Goal: Task Accomplishment & Management: Use online tool/utility

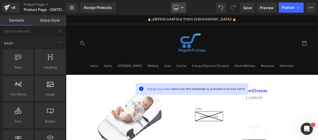
click at [178, 6] on icon at bounding box center [176, 7] width 5 height 5
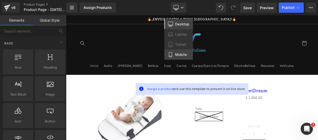
click at [166, 60] on link "Mobile" at bounding box center [178, 55] width 29 height 10
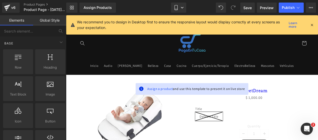
scroll to position [52, 0]
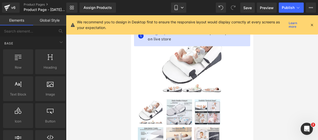
click at [310, 23] on icon at bounding box center [312, 25] width 5 height 5
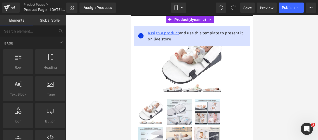
click at [160, 30] on span "Assign a product" at bounding box center [163, 32] width 31 height 5
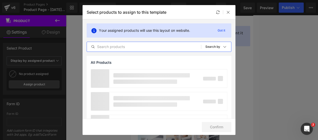
click at [103, 46] on input "text" at bounding box center [144, 47] width 114 height 6
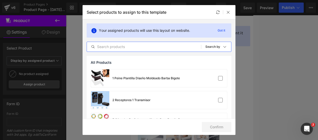
paste input "SweetDream"
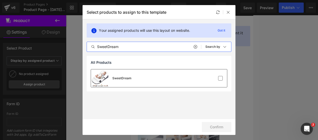
type input "SweetDream"
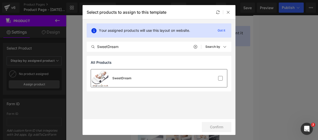
click at [154, 82] on div "SweetDream" at bounding box center [159, 79] width 136 height 18
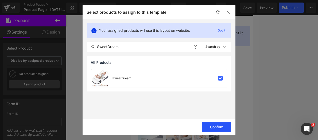
click at [209, 127] on button "Confirm" at bounding box center [217, 127] width 30 height 10
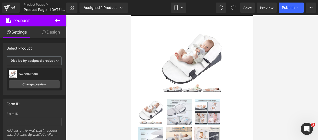
click at [57, 21] on icon at bounding box center [57, 21] width 6 height 6
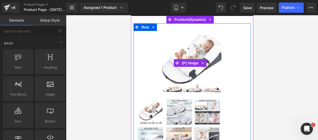
scroll to position [0, 0]
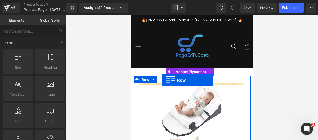
drag, startPoint x: 155, startPoint y: 80, endPoint x: 162, endPoint y: 80, distance: 6.6
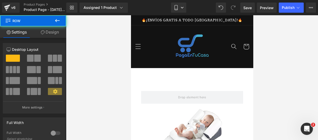
click at [61, 19] on button at bounding box center [57, 20] width 18 height 11
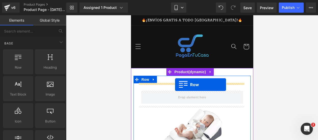
drag, startPoint x: 152, startPoint y: 77, endPoint x: 175, endPoint y: 85, distance: 23.9
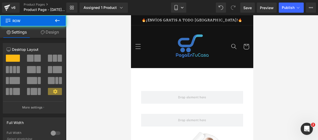
click at [56, 25] on button at bounding box center [57, 20] width 18 height 11
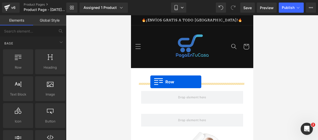
drag, startPoint x: 156, startPoint y: 80, endPoint x: 150, endPoint y: 82, distance: 6.1
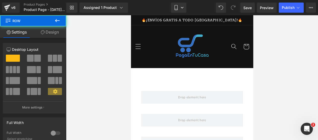
click at [62, 23] on button at bounding box center [57, 20] width 18 height 11
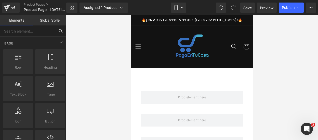
click at [41, 28] on input "text" at bounding box center [27, 30] width 55 height 11
type input "c"
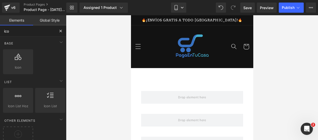
type input "icon"
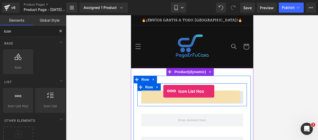
drag, startPoint x: 151, startPoint y: 115, endPoint x: 162, endPoint y: 93, distance: 24.6
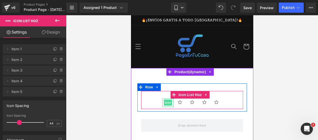
click at [164, 101] on span "Icon" at bounding box center [168, 103] width 8 height 6
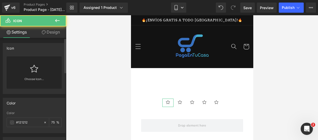
click at [38, 65] on div "Choose Icon..." at bounding box center [34, 73] width 55 height 32
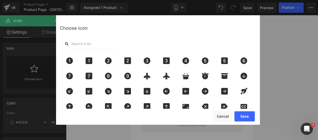
click at [86, 46] on input "text" at bounding box center [90, 43] width 51 height 11
type input "star"
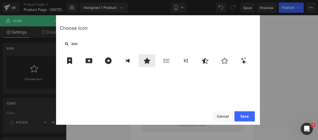
click at [146, 65] on div at bounding box center [147, 61] width 17 height 13
click at [240, 115] on button "Save" at bounding box center [244, 117] width 20 height 10
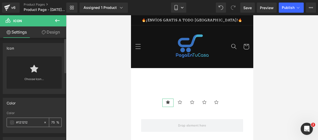
click at [12, 123] on span at bounding box center [12, 123] width 4 height 4
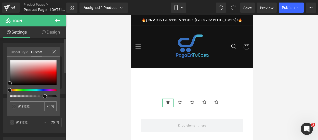
click at [16, 90] on div at bounding box center [31, 90] width 47 height 2
type input "#111111"
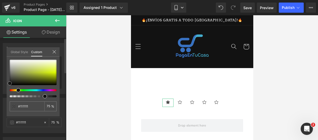
type input "#c9e307"
click at [52, 73] on div at bounding box center [33, 72] width 47 height 25
type input "#e3fa32"
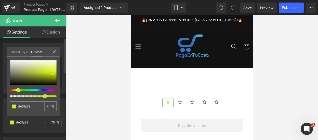
click at [54, 70] on div at bounding box center [33, 72] width 47 height 25
click at [54, 52] on icon at bounding box center [54, 52] width 4 height 4
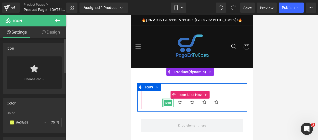
click at [146, 100] on ul "Icon Icon Icon Icon Icon" at bounding box center [192, 104] width 102 height 11
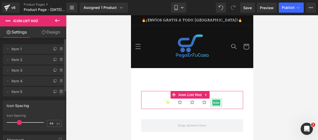
click at [61, 91] on icon at bounding box center [61, 90] width 1 height 1
drag, startPoint x: 59, startPoint y: 91, endPoint x: 58, endPoint y: 86, distance: 5.2
click at [59, 91] on button "Delete" at bounding box center [56, 92] width 16 height 7
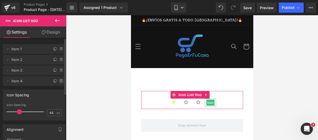
click at [59, 81] on icon at bounding box center [61, 81] width 4 height 4
click at [59, 81] on button "Delete" at bounding box center [56, 81] width 16 height 7
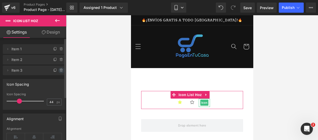
click at [59, 71] on icon at bounding box center [61, 71] width 4 height 4
click at [58, 71] on button "Delete" at bounding box center [56, 71] width 16 height 7
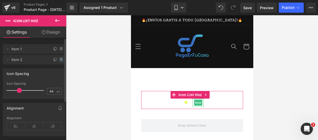
click at [58, 57] on span at bounding box center [61, 60] width 6 height 6
click at [58, 57] on button "Delete" at bounding box center [56, 60] width 16 height 7
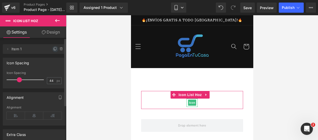
click at [53, 48] on icon at bounding box center [55, 49] width 4 height 4
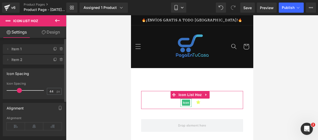
click at [53, 48] on icon at bounding box center [55, 49] width 4 height 4
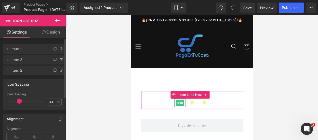
click at [53, 48] on icon at bounding box center [55, 49] width 4 height 4
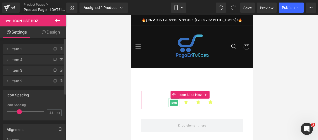
click at [53, 48] on icon at bounding box center [55, 49] width 4 height 4
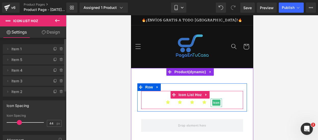
click at [212, 101] on span "Icon" at bounding box center [216, 103] width 8 height 6
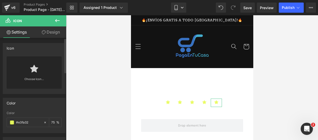
click at [45, 77] on div "Choose Icon..." at bounding box center [34, 73] width 55 height 32
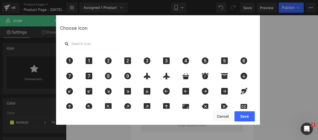
click at [85, 42] on input "text" at bounding box center [90, 43] width 51 height 11
type input "star"
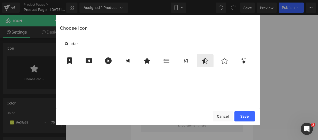
click at [205, 62] on icon at bounding box center [205, 61] width 7 height 6
click at [240, 114] on button "Save" at bounding box center [244, 117] width 20 height 10
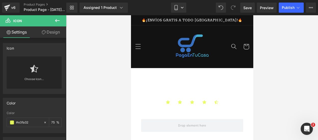
click at [60, 20] on icon at bounding box center [57, 21] width 6 height 6
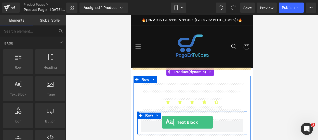
scroll to position [31, 0]
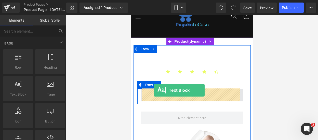
drag, startPoint x: 153, startPoint y: 105, endPoint x: 154, endPoint y: 90, distance: 15.6
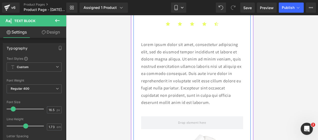
scroll to position [79, 0]
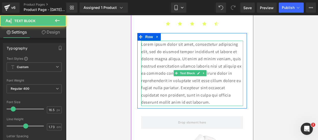
click at [224, 101] on p "Lorem ipsum dolor sit amet, consectetur adipiscing elit, sed do eiusmod tempor …" at bounding box center [192, 73] width 102 height 65
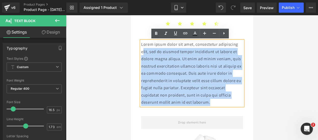
drag, startPoint x: 224, startPoint y: 101, endPoint x: 143, endPoint y: 48, distance: 96.8
click at [143, 48] on p "Lorem ipsum dolor sit amet, consectetur adipiscing elit, sed do eiusmod tempor …" at bounding box center [192, 73] width 102 height 65
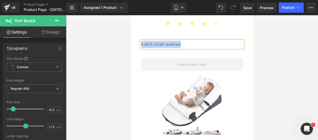
drag, startPoint x: 186, startPoint y: 46, endPoint x: 141, endPoint y: 43, distance: 45.2
click at [141, 43] on div "4.80/5 (1628 reseñas)" at bounding box center [192, 44] width 102 height 7
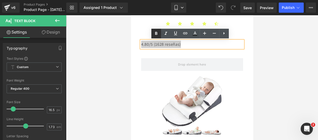
click at [155, 38] on link at bounding box center [156, 34] width 10 height 10
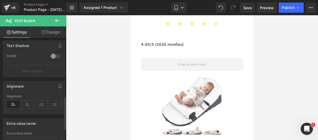
scroll to position [182, 0]
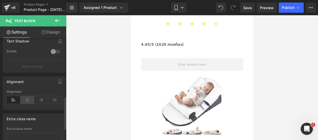
click at [24, 97] on icon at bounding box center [27, 100] width 14 height 8
click at [57, 21] on icon at bounding box center [57, 21] width 6 height 6
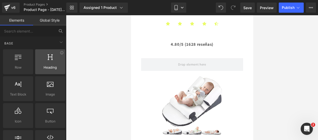
scroll to position [16, 0]
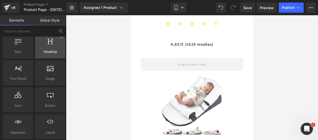
click at [53, 53] on span "Heading" at bounding box center [50, 51] width 27 height 5
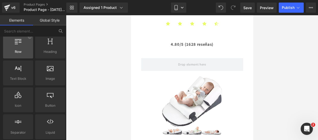
scroll to position [0, 0]
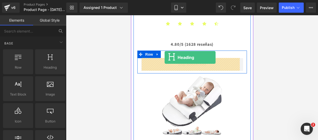
drag, startPoint x: 178, startPoint y: 75, endPoint x: 164, endPoint y: 58, distance: 22.2
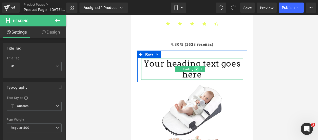
click at [197, 68] on icon at bounding box center [196, 69] width 3 height 3
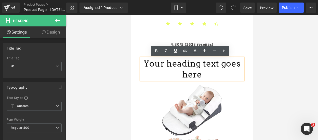
click at [198, 72] on h1 "Your heading text goes here" at bounding box center [192, 69] width 102 height 22
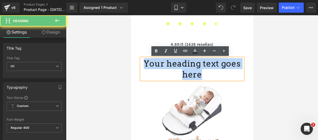
drag, startPoint x: 198, startPoint y: 72, endPoint x: 142, endPoint y: 48, distance: 61.4
click at [142, 48] on div "Icon Icon Icon Icon Icon Icon List Hoz Row 4.80/5 (1628 reseñas) Text Block Row…" at bounding box center [191, 120] width 117 height 230
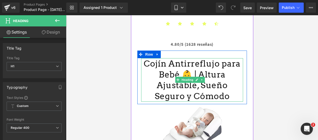
click at [173, 79] on h1 "Cojín Antirreflujo para Bebé 👶 | Altura Ajustable, Sueño Seguro y Cómodo" at bounding box center [192, 80] width 102 height 44
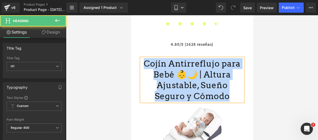
drag, startPoint x: 206, startPoint y: 96, endPoint x: 137, endPoint y: 59, distance: 79.2
click at [137, 59] on div "Icon Icon Icon Icon Icon Icon List Hoz Row 4.80/5 (1628 reseñas) Text Block Row…" at bounding box center [191, 131] width 117 height 252
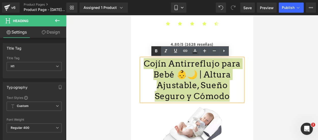
click at [156, 54] on link at bounding box center [156, 51] width 10 height 10
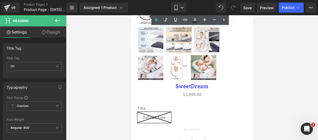
scroll to position [256, 0]
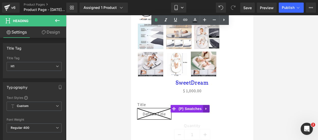
click at [205, 107] on icon at bounding box center [206, 109] width 4 height 4
click at [208, 107] on icon at bounding box center [210, 109] width 4 height 4
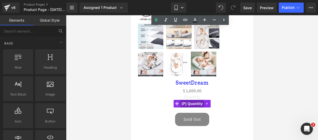
click at [188, 101] on span "(P) Quantity" at bounding box center [192, 104] width 24 height 8
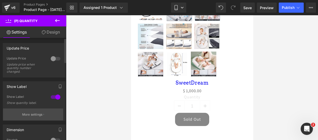
click at [35, 114] on p "More settings" at bounding box center [32, 115] width 20 height 5
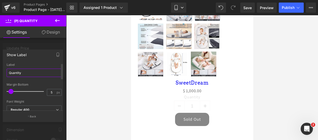
click at [33, 69] on input "Quantity" at bounding box center [34, 73] width 55 height 8
type input "CANTIDAD"
click at [38, 115] on button "Back" at bounding box center [33, 116] width 60 height 11
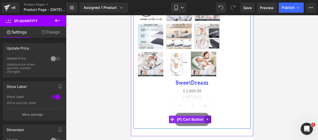
click at [207, 119] on icon at bounding box center [207, 120] width 1 height 2
click at [208, 117] on link at bounding box center [211, 120] width 7 height 8
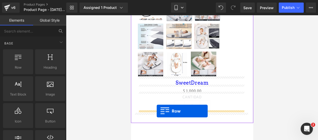
drag, startPoint x: 148, startPoint y: 81, endPoint x: 156, endPoint y: 111, distance: 31.3
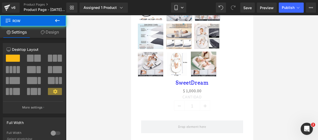
click at [57, 25] on button at bounding box center [57, 20] width 18 height 11
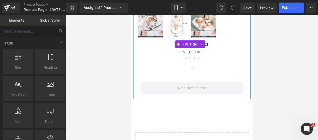
scroll to position [296, 0]
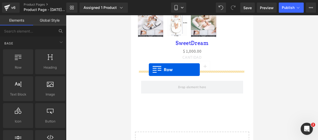
drag, startPoint x: 150, startPoint y: 75, endPoint x: 149, endPoint y: 70, distance: 5.0
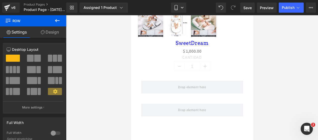
click at [55, 21] on icon at bounding box center [57, 21] width 6 height 6
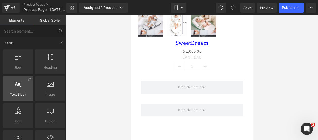
click at [18, 76] on div "Text Block texts, paragraphs, contents, blocks" at bounding box center [18, 88] width 30 height 25
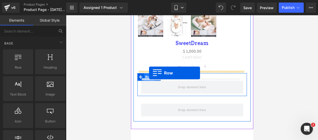
drag, startPoint x: 152, startPoint y: 77, endPoint x: 149, endPoint y: 73, distance: 4.9
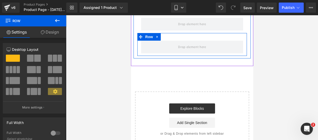
scroll to position [390, 0]
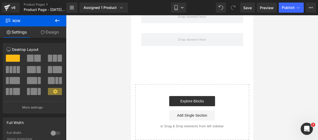
click at [57, 19] on icon at bounding box center [57, 21] width 6 height 6
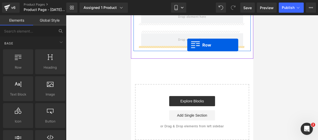
drag, startPoint x: 156, startPoint y: 86, endPoint x: 187, endPoint y: 45, distance: 51.8
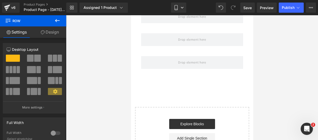
click at [58, 20] on icon at bounding box center [57, 21] width 6 height 6
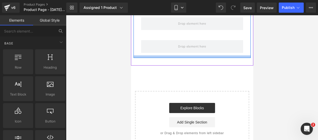
scroll to position [406, 0]
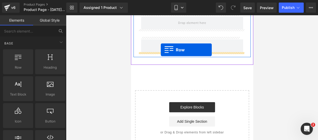
drag, startPoint x: 152, startPoint y: 81, endPoint x: 160, endPoint y: 50, distance: 32.8
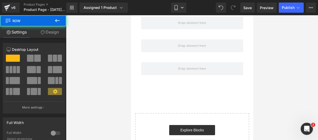
click at [58, 19] on icon at bounding box center [57, 21] width 6 height 6
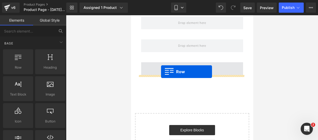
drag, startPoint x: 157, startPoint y: 75, endPoint x: 161, endPoint y: 72, distance: 4.9
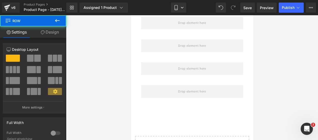
click at [59, 20] on icon at bounding box center [57, 21] width 6 height 6
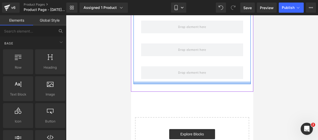
scroll to position [426, 0]
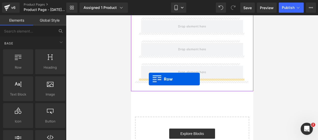
drag, startPoint x: 155, startPoint y: 84, endPoint x: 148, endPoint y: 79, distance: 8.1
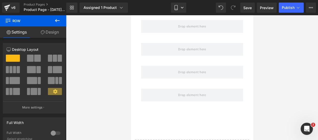
click at [56, 23] on icon at bounding box center [57, 21] width 6 height 6
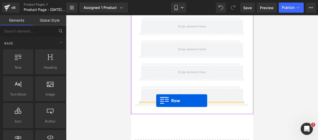
drag, startPoint x: 154, startPoint y: 75, endPoint x: 156, endPoint y: 101, distance: 25.3
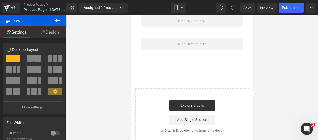
scroll to position [500, 0]
click at [58, 19] on icon at bounding box center [57, 21] width 6 height 6
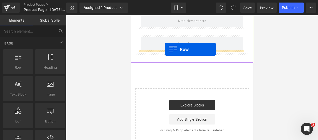
drag, startPoint x: 152, startPoint y: 77, endPoint x: 165, endPoint y: 49, distance: 30.7
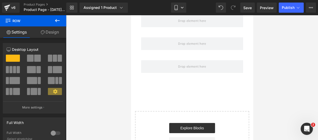
click at [56, 22] on icon at bounding box center [57, 21] width 6 height 6
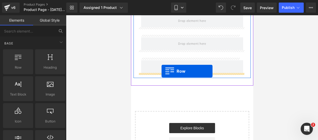
drag, startPoint x: 150, startPoint y: 74, endPoint x: 161, endPoint y: 71, distance: 11.7
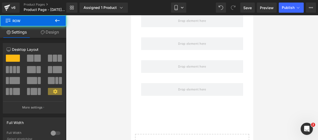
click at [55, 18] on icon at bounding box center [57, 21] width 6 height 6
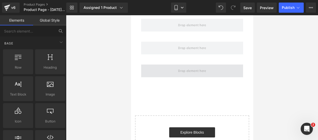
scroll to position [519, 0]
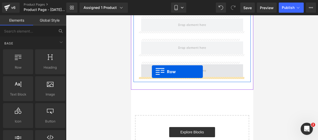
drag, startPoint x: 160, startPoint y: 79, endPoint x: 151, endPoint y: 72, distance: 11.4
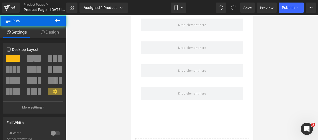
click at [58, 21] on icon at bounding box center [57, 21] width 6 height 6
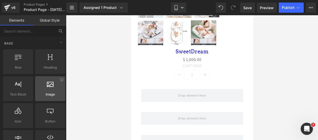
scroll to position [37, 0]
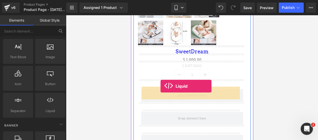
drag, startPoint x: 173, startPoint y: 123, endPoint x: 160, endPoint y: 86, distance: 38.2
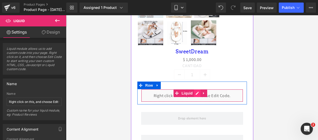
click at [194, 89] on div "Liquid" at bounding box center [192, 95] width 102 height 13
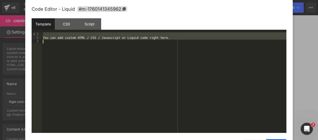
drag, startPoint x: 175, startPoint y: 35, endPoint x: 166, endPoint y: 49, distance: 17.5
click at [166, 49] on div "You can add custom HTML / CSS / Javascript or Liquid code right here." at bounding box center [164, 86] width 245 height 108
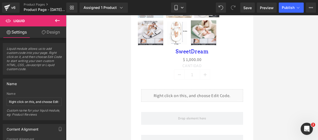
click at [58, 20] on icon at bounding box center [57, 21] width 6 height 6
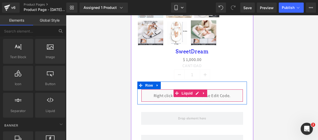
click at [195, 91] on div "Liquid" at bounding box center [192, 95] width 102 height 13
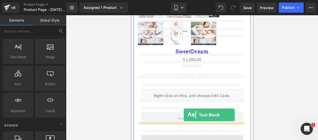
scroll to position [313, 0]
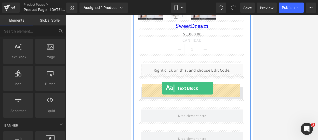
drag, startPoint x: 150, startPoint y: 70, endPoint x: 162, endPoint y: 88, distance: 22.5
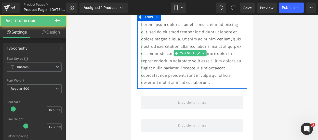
scroll to position [380, 0]
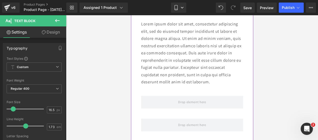
click at [224, 70] on p "Lorem ipsum dolor sit amet, consectetur adipiscing elit, sed do eiusmod tempor …" at bounding box center [192, 52] width 102 height 65
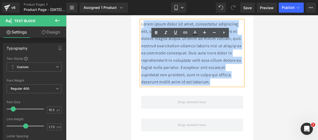
drag, startPoint x: 227, startPoint y: 79, endPoint x: 142, endPoint y: 24, distance: 100.9
click at [142, 24] on p "Lorem ipsum dolor sit amet, consectetur adipiscing elit, sed do eiusmod tempor …" at bounding box center [192, 52] width 102 height 65
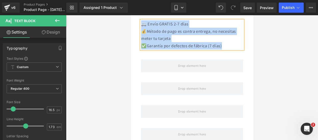
drag, startPoint x: 227, startPoint y: 44, endPoint x: 141, endPoint y: 22, distance: 89.0
click at [141, 22] on div "🚐 Envío GRATIS 2-7 días 💰Método de pago es contra entrega, no necesitas meter …" at bounding box center [192, 34] width 102 height 29
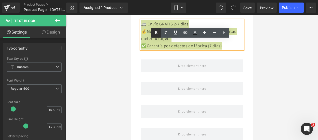
click at [154, 31] on icon at bounding box center [156, 33] width 6 height 6
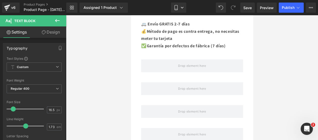
click at [59, 22] on icon at bounding box center [57, 21] width 6 height 6
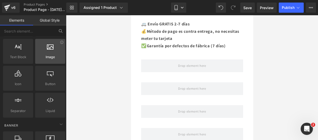
scroll to position [0, 0]
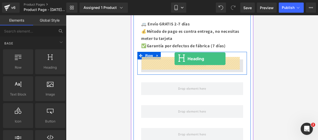
drag, startPoint x: 182, startPoint y: 78, endPoint x: 174, endPoint y: 61, distance: 19.0
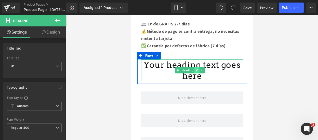
click at [194, 70] on link at bounding box center [196, 71] width 5 height 6
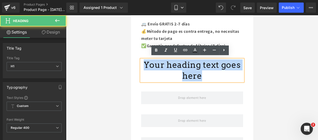
drag, startPoint x: 204, startPoint y: 74, endPoint x: 150, endPoint y: 64, distance: 55.3
click at [150, 64] on h1 "Your heading text goes here" at bounding box center [192, 71] width 102 height 22
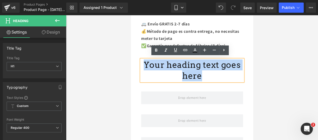
paste div
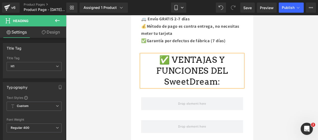
scroll to position [385, 0]
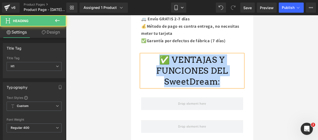
drag, startPoint x: 220, startPoint y: 79, endPoint x: 156, endPoint y: 59, distance: 67.2
click at [156, 59] on h1 "✅ VENTAJAS Y FUNCIONES DEL SweetDream:" at bounding box center [192, 71] width 102 height 33
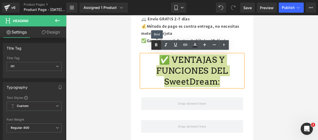
click at [153, 45] on icon at bounding box center [156, 45] width 6 height 6
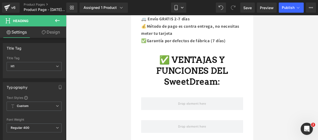
click at [58, 19] on icon at bounding box center [57, 21] width 6 height 6
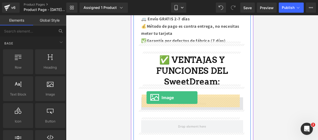
drag, startPoint x: 174, startPoint y: 101, endPoint x: 146, endPoint y: 98, distance: 27.7
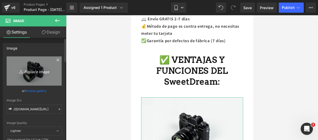
click at [19, 68] on icon "Replace Image" at bounding box center [34, 71] width 41 height 6
click at [40, 66] on link "Replace Image" at bounding box center [34, 71] width 55 height 29
type input "C:\fakepath\b 3.webp"
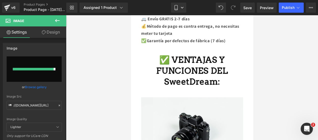
type input "[URL][DOMAIN_NAME]"
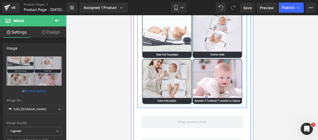
scroll to position [483, 0]
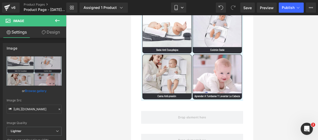
click at [61, 21] on button at bounding box center [57, 20] width 18 height 11
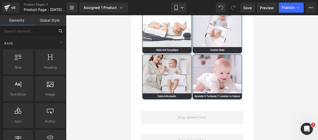
click at [36, 31] on input "text" at bounding box center [27, 30] width 55 height 11
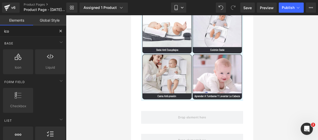
type input "icon"
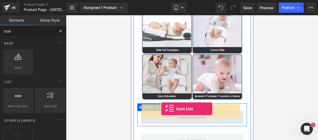
drag, startPoint x: 169, startPoint y: 113, endPoint x: 161, endPoint y: 109, distance: 9.2
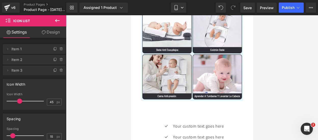
click at [165, 119] on div "Loading Product" at bounding box center [159, 120] width 28 height 6
click at [165, 120] on div "Loading Product" at bounding box center [159, 120] width 28 height 6
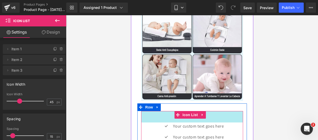
click at [151, 111] on div "45px" at bounding box center [192, 116] width 102 height 11
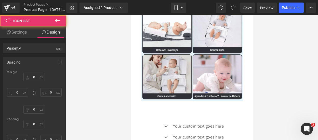
type input "0"
type input "45"
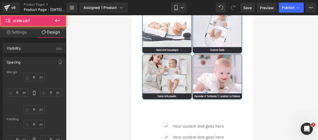
type input "0"
type input "30"
type input "0"
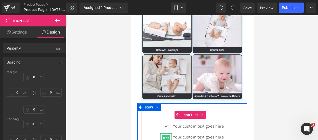
click at [164, 135] on span "Icon" at bounding box center [166, 138] width 8 height 6
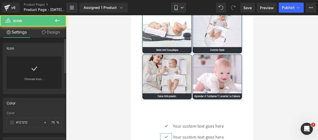
click at [52, 83] on link "Choose Icon..." at bounding box center [34, 83] width 55 height 12
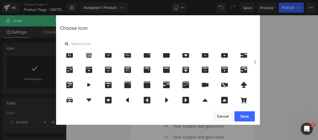
scroll to position [145, 0]
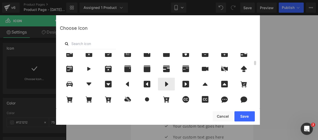
click at [165, 85] on icon at bounding box center [166, 84] width 3 height 5
click at [240, 116] on button "Save" at bounding box center [244, 117] width 20 height 10
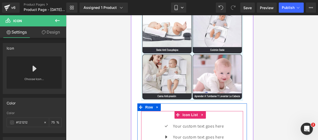
click at [143, 123] on div "Icon Your custom text goes here Text Block Icon Your custom text goes here Text…" at bounding box center [192, 139] width 102 height 33
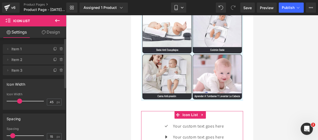
click at [59, 69] on span at bounding box center [61, 71] width 6 height 6
click at [59, 69] on button "Delete" at bounding box center [56, 71] width 16 height 7
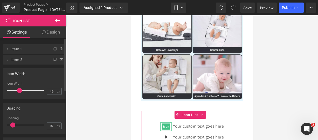
click at [59, 49] on icon at bounding box center [61, 49] width 4 height 4
click at [58, 49] on button "Delete" at bounding box center [56, 49] width 16 height 7
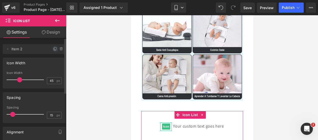
click at [53, 48] on icon at bounding box center [55, 49] width 4 height 4
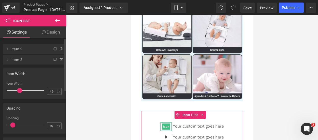
click at [53, 48] on icon at bounding box center [55, 49] width 4 height 4
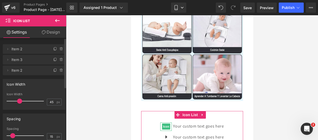
click at [53, 48] on icon at bounding box center [55, 49] width 4 height 4
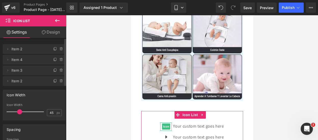
click at [53, 48] on icon at bounding box center [55, 49] width 4 height 4
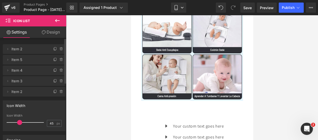
click at [56, 19] on icon at bounding box center [57, 21] width 6 height 6
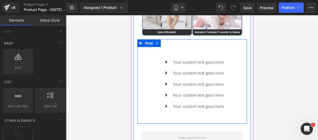
scroll to position [548, 0]
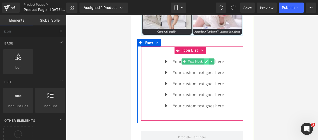
click at [205, 60] on icon at bounding box center [206, 61] width 3 height 3
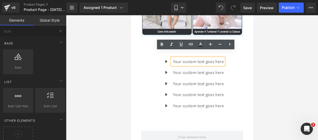
click at [221, 58] on p "Your custom text goes here" at bounding box center [198, 61] width 51 height 7
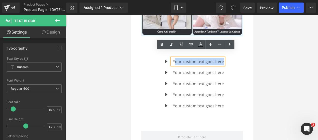
drag, startPoint x: 221, startPoint y: 55, endPoint x: 172, endPoint y: 57, distance: 49.8
click at [173, 58] on p "Your custom text goes here" at bounding box center [198, 61] width 51 height 7
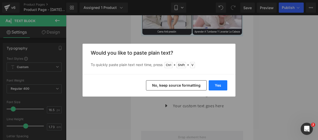
click at [218, 88] on button "Yes" at bounding box center [218, 86] width 19 height 10
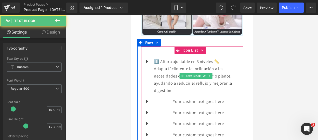
click at [208, 83] on p "Adapta fácilmente la inclinación a las necesidades de tu bebé (30°, 15° o plano…" at bounding box center [198, 79] width 89 height 29
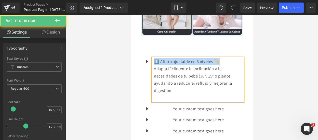
drag, startPoint x: 225, startPoint y: 54, endPoint x: 154, endPoint y: 54, distance: 70.8
click at [154, 58] on p "1️⃣ Altura ajustable en 3 niveles 📏" at bounding box center [198, 61] width 89 height 7
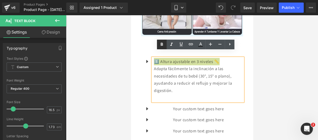
click at [163, 46] on icon at bounding box center [162, 45] width 6 height 6
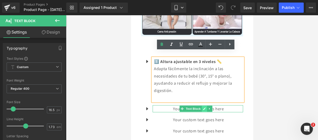
click at [203, 106] on link at bounding box center [204, 109] width 5 height 6
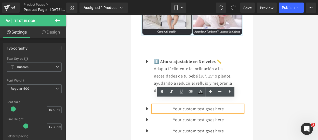
click at [222, 105] on p "Your custom text goes here" at bounding box center [198, 108] width 89 height 7
drag, startPoint x: 222, startPoint y: 103, endPoint x: 121, endPoint y: 82, distance: 102.5
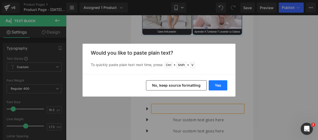
click at [213, 87] on button "Yes" at bounding box center [218, 86] width 19 height 10
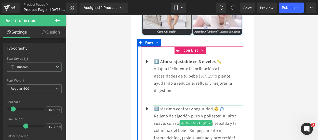
scroll to position [564, 0]
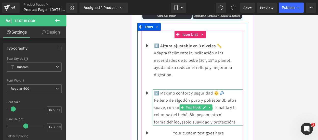
click at [236, 116] on p "Relleno de algodón puro y poliéster 3D ultra suave, con soporte ideal para la e…" at bounding box center [198, 111] width 89 height 29
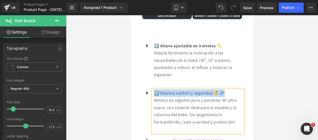
drag, startPoint x: 228, startPoint y: 87, endPoint x: 156, endPoint y: 86, distance: 71.9
click at [156, 90] on p "2️⃣ Máximo confort y seguridad 👶💤" at bounding box center [198, 93] width 89 height 7
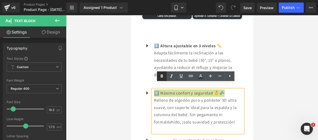
click at [161, 78] on icon at bounding box center [162, 76] width 6 height 6
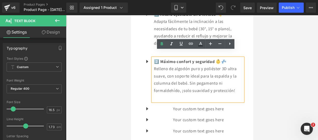
scroll to position [596, 0]
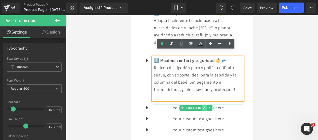
click at [202, 105] on link at bounding box center [204, 108] width 5 height 6
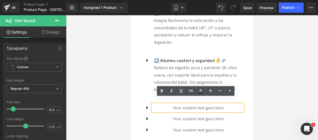
click at [224, 104] on p "Your custom text goes here" at bounding box center [198, 107] width 89 height 7
drag, startPoint x: 224, startPoint y: 101, endPoint x: 154, endPoint y: 102, distance: 70.6
click at [154, 104] on p "Your custom text goes here" at bounding box center [198, 107] width 89 height 7
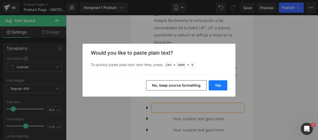
click at [212, 88] on button "Yes" at bounding box center [218, 86] width 19 height 10
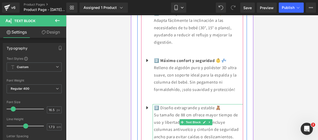
click at [234, 132] on p "Su tamaño de 88 cm ofrece mayor tiempo de uso y libertad de movimiento. Incluye…" at bounding box center [198, 126] width 89 height 29
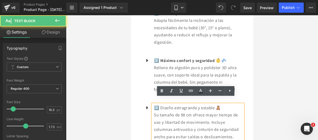
scroll to position [596, 0]
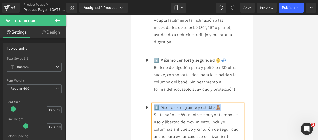
drag, startPoint x: 222, startPoint y: 101, endPoint x: 154, endPoint y: 101, distance: 68.5
click at [154, 104] on p "3️⃣ Diseño extragrande y estable 🧸" at bounding box center [198, 107] width 89 height 7
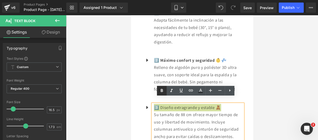
click at [162, 89] on icon at bounding box center [162, 90] width 2 height 3
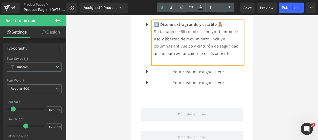
scroll to position [680, 0]
click at [205, 68] on div "Your custom text goes here Text Block" at bounding box center [197, 71] width 90 height 7
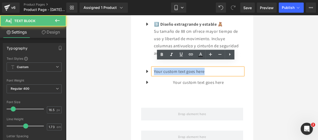
drag, startPoint x: 215, startPoint y: 67, endPoint x: 131, endPoint y: 48, distance: 86.3
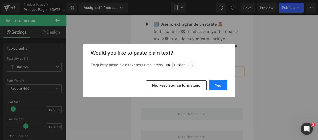
click at [217, 82] on button "Yes" at bounding box center [218, 86] width 19 height 10
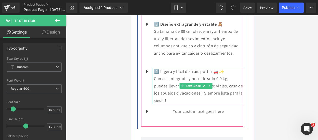
click at [202, 94] on p "Con asa integrada y peso de solo 0.9 kg, puedes llevarla a donde quieras: viaje…" at bounding box center [198, 89] width 89 height 29
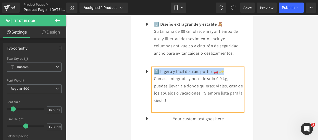
drag, startPoint x: 225, startPoint y: 65, endPoint x: 153, endPoint y: 65, distance: 72.1
click at [153, 68] on div "4️⃣ Ligera y fácil de transportar 🚗✨ Con asa integrada y peso de solo 0.9 kg, p…" at bounding box center [197, 90] width 90 height 44
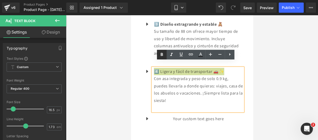
click at [163, 57] on icon at bounding box center [162, 55] width 6 height 6
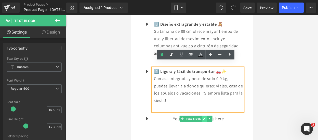
click at [203, 117] on icon at bounding box center [204, 118] width 3 height 3
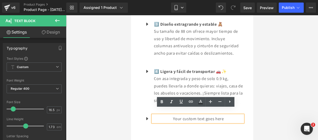
click at [225, 115] on p "Your custom text goes here" at bounding box center [198, 118] width 89 height 7
drag, startPoint x: 225, startPoint y: 112, endPoint x: 129, endPoint y: 103, distance: 96.7
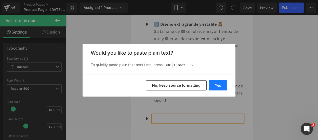
click at [218, 86] on button "Yes" at bounding box center [218, 86] width 19 height 10
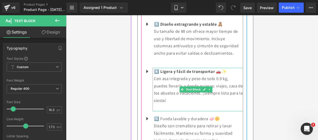
scroll to position [740, 0]
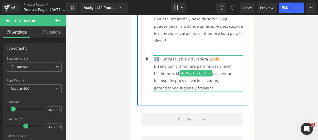
click at [217, 82] on p "Diseño con cremallera para retirar y lavar fácilmente. Mantiene su forma y suav…" at bounding box center [198, 77] width 89 height 29
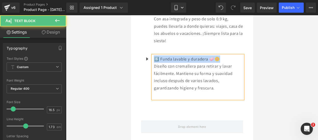
drag, startPoint x: 222, startPoint y: 54, endPoint x: 136, endPoint y: 47, distance: 86.4
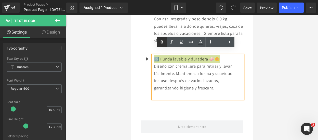
click at [162, 44] on icon at bounding box center [162, 42] width 6 height 6
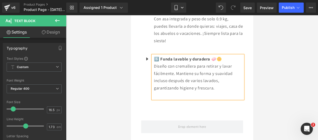
drag, startPoint x: 373, startPoint y: 25, endPoint x: 233, endPoint y: 24, distance: 140.4
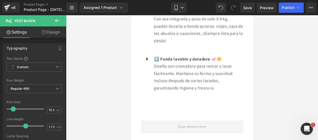
click at [61, 20] on button at bounding box center [57, 20] width 18 height 11
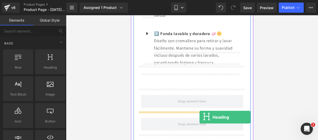
scroll to position [786, 0]
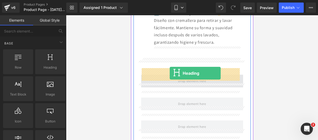
drag, startPoint x: 173, startPoint y: 81, endPoint x: 169, endPoint y: 73, distance: 8.0
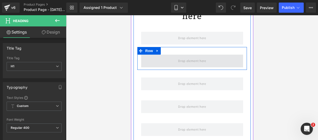
scroll to position [779, 0]
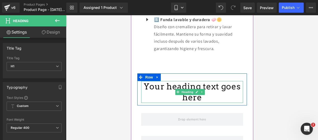
click at [203, 91] on h1 "Your heading text goes here" at bounding box center [192, 92] width 102 height 22
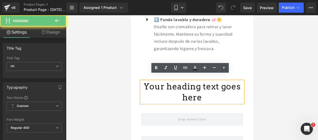
click at [203, 91] on h1 "Your heading text goes here" at bounding box center [192, 92] width 102 height 22
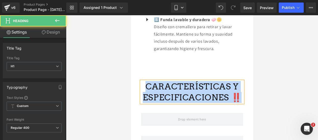
drag, startPoint x: 234, startPoint y: 86, endPoint x: 116, endPoint y: 79, distance: 117.9
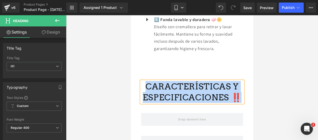
click at [163, 82] on h1 "CARACTERÍSTICAS Y ESPECIFICACIONES ‼️" at bounding box center [192, 92] width 102 height 22
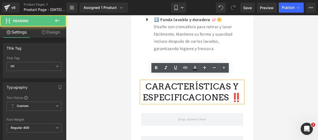
drag, startPoint x: 145, startPoint y: 80, endPoint x: 239, endPoint y: 94, distance: 94.8
click at [239, 94] on div "CARACTERÍSTICAS Y ESPECIFICACIONES ‼️" at bounding box center [192, 92] width 102 height 22
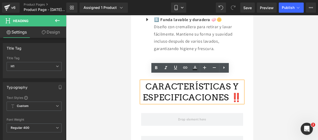
click at [153, 81] on div "CARACTERÍSTICAS Y ESPECIFICACIONES ‼️" at bounding box center [192, 92] width 102 height 22
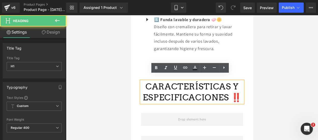
drag, startPoint x: 145, startPoint y: 82, endPoint x: 235, endPoint y: 91, distance: 90.2
click at [235, 91] on h1 "CARACTERÍSTICAS Y ESPECIFICACIONES ‼️" at bounding box center [192, 92] width 102 height 22
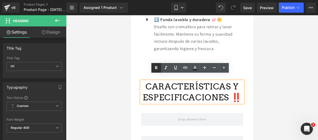
click at [155, 67] on icon at bounding box center [156, 68] width 6 height 6
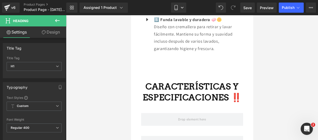
click at [60, 21] on icon at bounding box center [57, 21] width 6 height 6
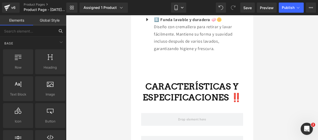
click at [18, 31] on input "text" at bounding box center [27, 30] width 55 height 11
type input "ICON"
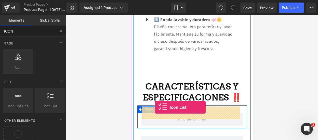
drag, startPoint x: 184, startPoint y: 115, endPoint x: 154, endPoint y: 107, distance: 30.9
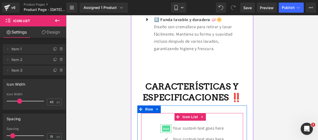
click at [163, 126] on span "Icon" at bounding box center [166, 129] width 8 height 6
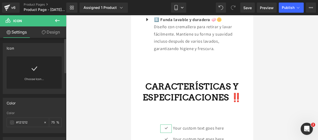
click at [50, 66] on div "Choose Icon..." at bounding box center [34, 73] width 55 height 32
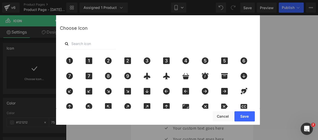
click at [95, 43] on input "text" at bounding box center [90, 43] width 51 height 11
type input "pin"
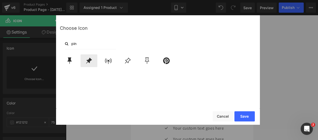
click at [94, 60] on div at bounding box center [89, 61] width 17 height 13
click at [243, 117] on button "Save" at bounding box center [244, 117] width 20 height 10
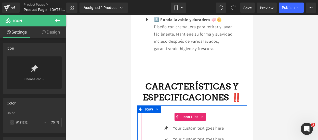
click at [155, 127] on div "Icon Your custom text goes here Text Block Icon Your custom text goes here Text…" at bounding box center [192, 141] width 102 height 33
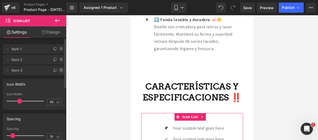
click at [59, 70] on icon at bounding box center [61, 71] width 4 height 4
click at [57, 70] on button "Delete" at bounding box center [56, 71] width 16 height 7
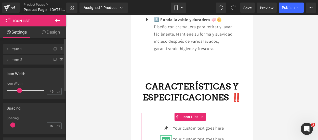
click at [61, 60] on icon at bounding box center [61, 60] width 4 height 4
click at [61, 60] on button "Delete" at bounding box center [56, 60] width 16 height 7
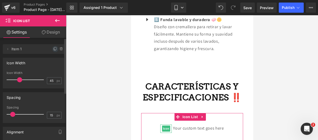
click at [55, 50] on icon at bounding box center [55, 49] width 4 height 4
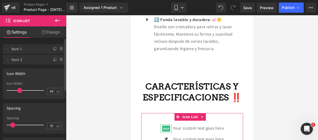
click at [55, 50] on icon at bounding box center [55, 49] width 4 height 4
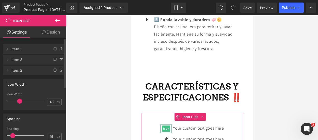
click at [55, 50] on icon at bounding box center [55, 49] width 4 height 4
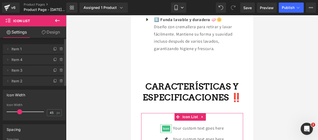
click at [55, 50] on icon at bounding box center [55, 49] width 4 height 4
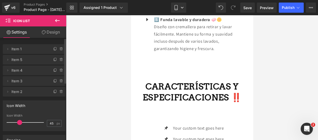
click at [56, 22] on icon at bounding box center [57, 21] width 6 height 6
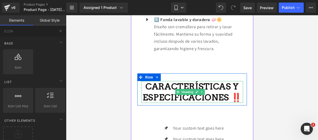
scroll to position [837, 0]
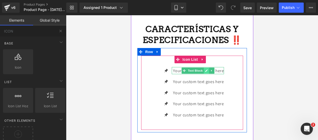
click at [205, 69] on icon at bounding box center [206, 70] width 3 height 3
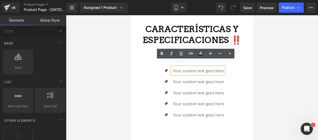
click at [221, 67] on p "Your custom text goes here" at bounding box center [198, 70] width 51 height 7
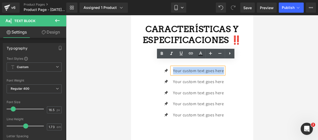
drag, startPoint x: 221, startPoint y: 64, endPoint x: 146, endPoint y: 64, distance: 75.4
click at [146, 67] on div "Icon Your custom text goes here Text Block Icon Your custom text goes here Text…" at bounding box center [192, 95] width 102 height 56
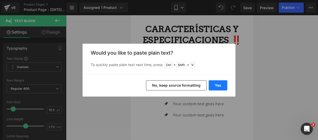
click at [218, 88] on button "Yes" at bounding box center [218, 86] width 19 height 10
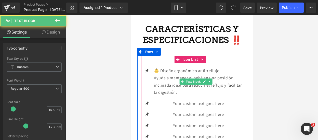
click at [204, 84] on p "Ayuda a mantener al bebé en una posición inclinada ideal para reducir el refluj…" at bounding box center [198, 85] width 89 height 22
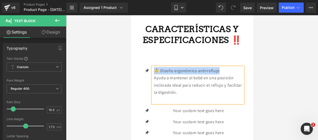
drag, startPoint x: 221, startPoint y: 67, endPoint x: 153, endPoint y: 63, distance: 68.2
click at [154, 67] on p "👶 Diseño ergonómico antirreflujo" at bounding box center [198, 70] width 89 height 7
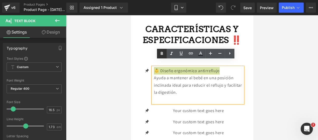
click at [161, 55] on icon at bounding box center [162, 53] width 2 height 3
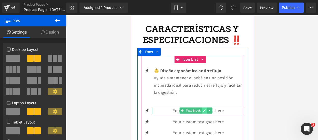
click at [202, 108] on link at bounding box center [204, 111] width 5 height 6
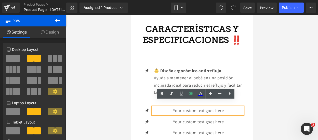
click at [220, 107] on p "Your custom text goes here" at bounding box center [198, 110] width 89 height 7
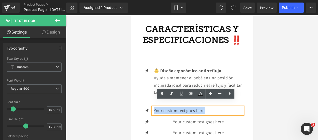
drag, startPoint x: 224, startPoint y: 104, endPoint x: 134, endPoint y: 116, distance: 90.5
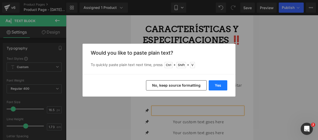
click at [217, 87] on button "Yes" at bounding box center [218, 86] width 19 height 10
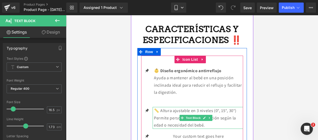
click at [211, 120] on p "Permite personalizar la inclinación según la edad o necesidad del bebé." at bounding box center [198, 122] width 89 height 15
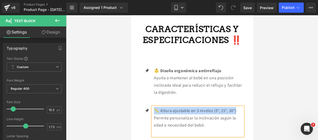
drag, startPoint x: 238, startPoint y: 105, endPoint x: 154, endPoint y: 101, distance: 84.2
click at [154, 107] on p "📏 Altura ajustable en 3 niveles (0°, 15°, 30°)" at bounding box center [198, 110] width 89 height 7
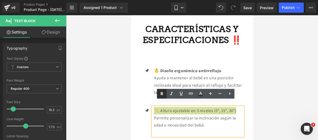
click at [162, 96] on icon at bounding box center [162, 94] width 6 height 6
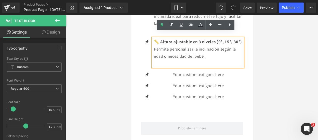
scroll to position [906, 0]
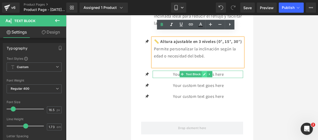
click at [205, 76] on icon at bounding box center [204, 74] width 3 height 3
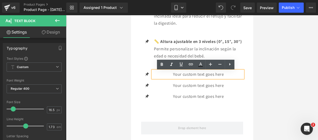
click at [222, 76] on p "Your custom text goes here" at bounding box center [198, 74] width 89 height 7
drag, startPoint x: 221, startPoint y: 76, endPoint x: 136, endPoint y: 81, distance: 85.3
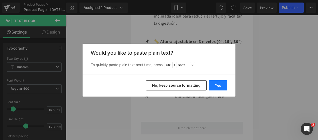
drag, startPoint x: 214, startPoint y: 91, endPoint x: 214, endPoint y: 88, distance: 3.4
click at [214, 88] on div "Yes No, keep source formatting" at bounding box center [159, 85] width 153 height 22
click at [214, 88] on button "Yes" at bounding box center [218, 86] width 19 height 10
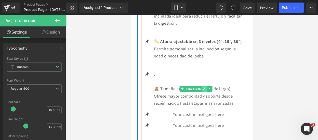
click at [204, 88] on icon at bounding box center [204, 88] width 3 height 3
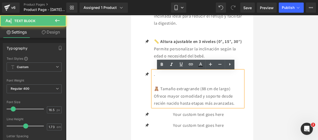
click at [154, 92] on p "🧸 Tamaño extragrande (88 cm de largo)" at bounding box center [198, 88] width 89 height 7
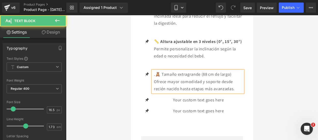
click at [236, 89] on p "Ofrece mayor comodidad y soporte desde recién nacido hasta etapas más avanzadas." at bounding box center [198, 85] width 89 height 15
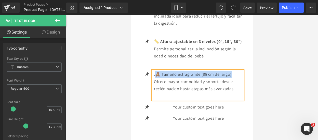
drag, startPoint x: 232, startPoint y: 78, endPoint x: 155, endPoint y: 75, distance: 77.0
click at [155, 75] on p ". 🧸 Tamaño extragrande (88 cm de largo)" at bounding box center [198, 74] width 89 height 7
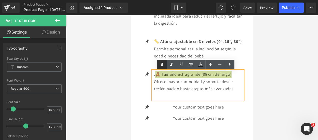
click at [160, 66] on icon at bounding box center [162, 65] width 6 height 6
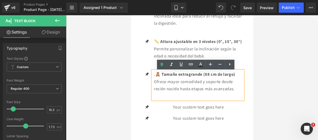
click at [156, 72] on p ". 🧸 Tamaño extragrande (88 cm de largo)" at bounding box center [198, 74] width 89 height 7
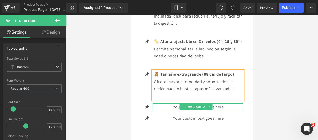
click at [203, 106] on link at bounding box center [204, 107] width 5 height 6
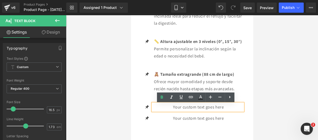
click at [228, 108] on p "Your custom text goes here" at bounding box center [198, 107] width 89 height 7
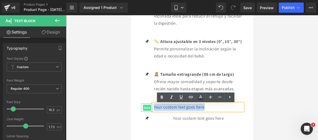
drag, startPoint x: 228, startPoint y: 108, endPoint x: 145, endPoint y: 107, distance: 83.3
click at [145, 107] on li "Icon Your custom text goes here Text Block" at bounding box center [192, 107] width 102 height 7
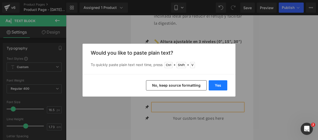
click at [213, 85] on button "Yes" at bounding box center [218, 86] width 19 height 10
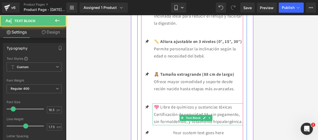
click at [195, 126] on p "Certificación de seguridad 5A: sin pegamento, sin formaldehído, y totalmente hi…" at bounding box center [198, 118] width 89 height 15
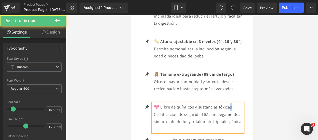
drag, startPoint x: 235, startPoint y: 107, endPoint x: 230, endPoint y: 110, distance: 5.2
click at [230, 110] on p "💖 Libre de químicos y sustancias tóxicas" at bounding box center [198, 107] width 89 height 7
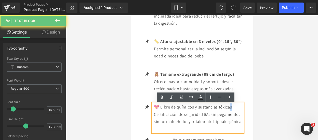
click at [230, 110] on p "💖 Libre de químicos y sustancias tóxicas" at bounding box center [198, 107] width 89 height 7
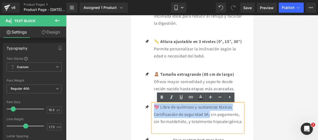
drag, startPoint x: 210, startPoint y: 116, endPoint x: 153, endPoint y: 107, distance: 58.4
click at [153, 107] on div "💖 Libre de químicos y sustancias tóxicas Certificación de seguridad 5A: sin peg…" at bounding box center [197, 118] width 90 height 29
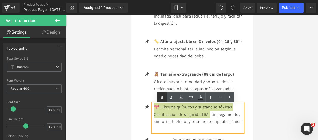
click at [161, 101] on link at bounding box center [162, 98] width 10 height 10
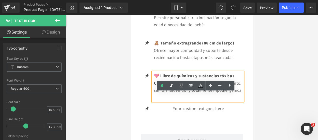
scroll to position [938, 0]
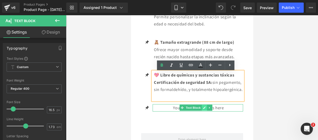
click at [203, 110] on icon at bounding box center [204, 108] width 3 height 3
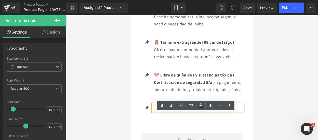
click at [223, 112] on p "Your custom text goes here" at bounding box center [198, 107] width 89 height 7
drag, startPoint x: 223, startPoint y: 116, endPoint x: 112, endPoint y: 115, distance: 111.1
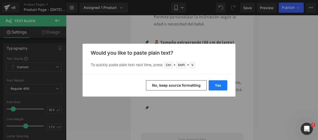
click at [219, 82] on button "Yes" at bounding box center [218, 86] width 19 height 10
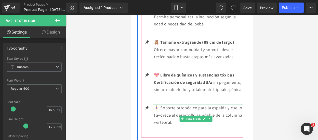
scroll to position [963, 0]
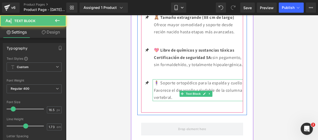
click at [198, 101] on p "Favorece el desarrollo saludable de la columna vertebral." at bounding box center [198, 94] width 89 height 15
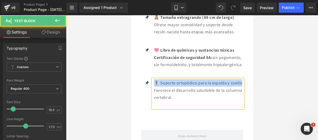
drag, startPoint x: 172, startPoint y: 100, endPoint x: 155, endPoint y: 92, distance: 18.9
click at [155, 87] on p "🧍‍♀️ Soporte ortopédico para la espalda y cuello" at bounding box center [198, 82] width 89 height 7
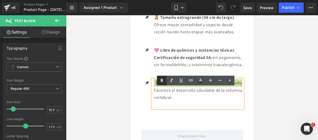
click at [160, 83] on icon at bounding box center [162, 81] width 6 height 6
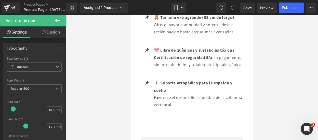
click at [56, 21] on icon at bounding box center [57, 20] width 5 height 3
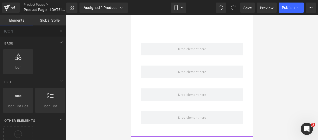
scroll to position [1059, 0]
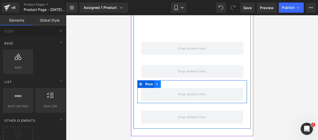
click at [157, 86] on icon at bounding box center [157, 84] width 4 height 4
click at [171, 88] on link at bounding box center [170, 85] width 7 height 8
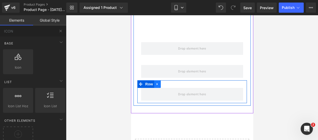
click at [158, 88] on link at bounding box center [157, 85] width 7 height 8
click at [171, 86] on icon at bounding box center [171, 85] width 4 height 4
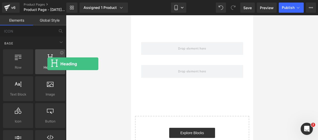
drag, startPoint x: 50, startPoint y: 68, endPoint x: 47, endPoint y: 64, distance: 4.7
click at [47, 64] on div "Heading headings, titles, h1,h2,h3,h4,h5,h6" at bounding box center [50, 61] width 30 height 25
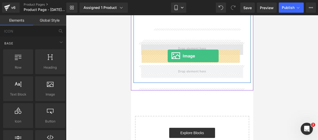
drag, startPoint x: 178, startPoint y: 100, endPoint x: 167, endPoint y: 56, distance: 45.2
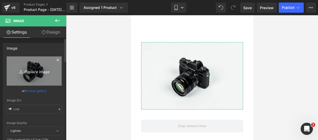
click at [39, 68] on link "Replace Image" at bounding box center [34, 71] width 55 height 29
type input "C:\fakepath\b 9.webp"
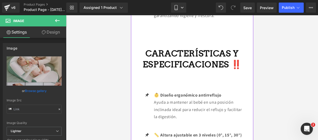
scroll to position [811, 0]
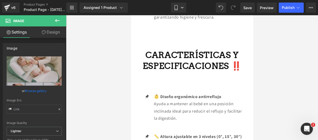
click at [58, 21] on icon at bounding box center [57, 20] width 5 height 3
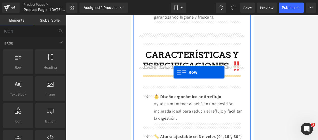
drag, startPoint x: 150, startPoint y: 86, endPoint x: 173, endPoint y: 72, distance: 27.1
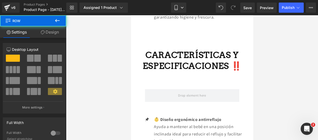
click at [61, 22] on button at bounding box center [57, 20] width 18 height 11
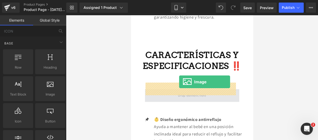
drag, startPoint x: 180, startPoint y: 104, endPoint x: 178, endPoint y: 83, distance: 21.2
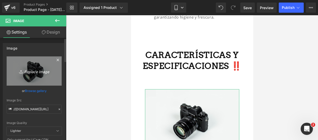
click at [48, 63] on link "Replace Image" at bounding box center [34, 71] width 55 height 29
type input "C:\fakepath\b 8.webp"
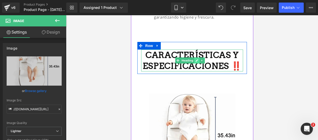
click at [198, 59] on icon at bounding box center [196, 60] width 3 height 3
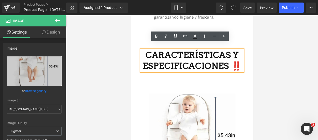
click at [226, 51] on strong "CARACTERÍSTICAS Y ESPECIFICACIONES ‼️" at bounding box center [191, 60] width 99 height 21
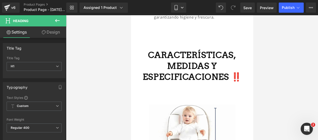
click at [58, 25] on button at bounding box center [57, 20] width 18 height 11
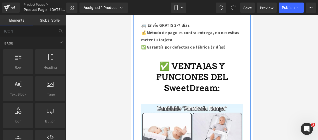
scroll to position [375, 0]
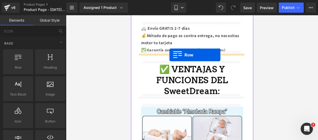
drag, startPoint x: 147, startPoint y: 74, endPoint x: 169, endPoint y: 55, distance: 29.3
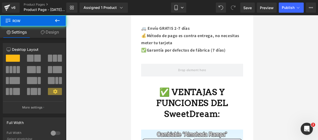
click at [64, 19] on button at bounding box center [57, 20] width 18 height 11
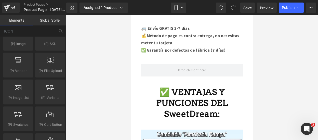
scroll to position [612, 0]
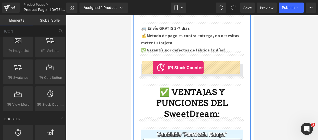
drag, startPoint x: 179, startPoint y: 112, endPoint x: 152, endPoint y: 68, distance: 51.6
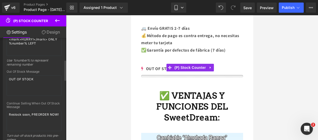
scroll to position [91, 0]
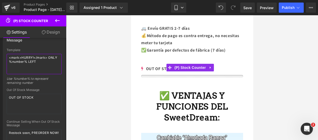
drag, startPoint x: 43, startPoint y: 62, endPoint x: -6, endPoint y: 24, distance: 62.1
click at [0, 24] on html "(P) Stock Counter You are previewing how the will restyle your page. You can no…" at bounding box center [159, 70] width 318 height 140
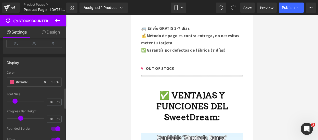
scroll to position [292, 0]
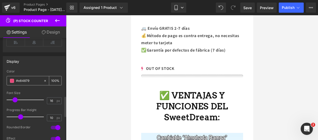
type textarea "¡¡CORRE!! SOLO QUEDAN 22"
click at [13, 81] on span at bounding box center [12, 81] width 4 height 4
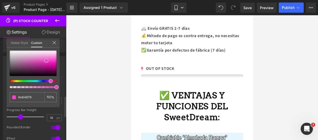
click at [49, 81] on div at bounding box center [31, 81] width 47 height 2
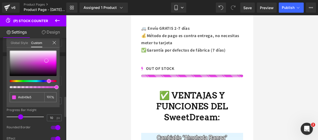
drag, startPoint x: 51, startPoint y: 81, endPoint x: 47, endPoint y: 81, distance: 3.6
click at [47, 81] on span at bounding box center [49, 81] width 4 height 4
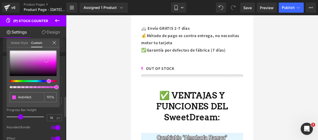
click at [54, 65] on div at bounding box center [33, 63] width 47 height 25
click at [54, 43] on icon at bounding box center [54, 43] width 4 height 4
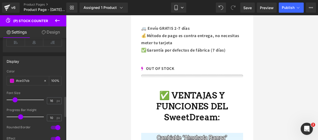
click at [59, 23] on icon at bounding box center [57, 21] width 6 height 6
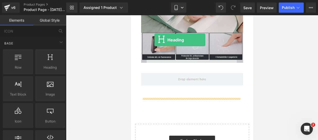
scroll to position [1260, 0]
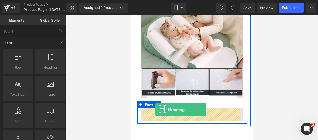
drag, startPoint x: 176, startPoint y: 80, endPoint x: 155, endPoint y: 110, distance: 36.3
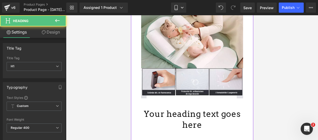
scroll to position [1314, 0]
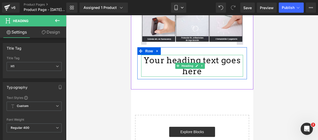
click at [206, 71] on h1 "Your heading text goes here" at bounding box center [192, 66] width 102 height 22
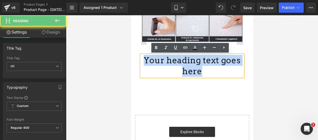
drag, startPoint x: 206, startPoint y: 71, endPoint x: 119, endPoint y: 63, distance: 87.5
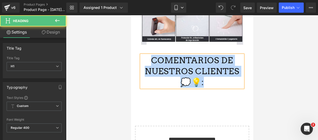
drag, startPoint x: 209, startPoint y: 86, endPoint x: 145, endPoint y: 62, distance: 67.6
click at [145, 62] on h1 "COMENTARIOS DE NUESTROS CLIENTES 💭💡:" at bounding box center [192, 71] width 102 height 33
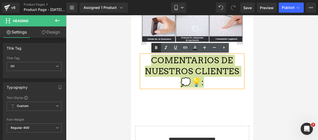
click at [156, 46] on icon at bounding box center [156, 48] width 6 height 6
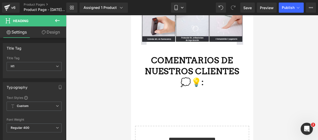
click at [57, 17] on button at bounding box center [57, 20] width 18 height 11
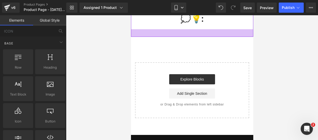
scroll to position [1379, 0]
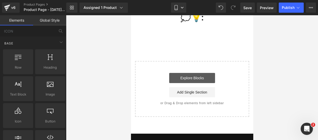
click at [194, 81] on link "Explore Blocks" at bounding box center [192, 78] width 46 height 10
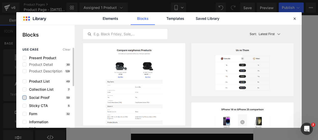
click at [24, 97] on label at bounding box center [24, 98] width 4 height 4
click at [24, 98] on input "checkbox" at bounding box center [24, 98] width 0 height 0
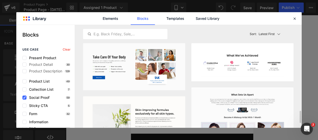
scroll to position [82, 0]
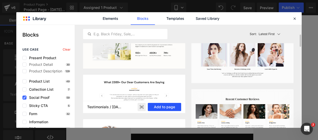
click at [159, 107] on button "Add to page" at bounding box center [164, 107] width 33 height 8
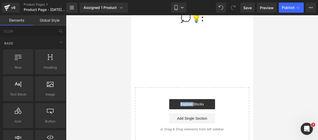
click at [159, 107] on div "Explore Blocks Add Single Section" at bounding box center [192, 111] width 98 height 24
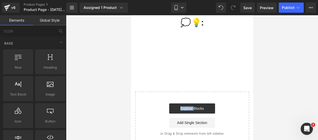
scroll to position [1373, 0]
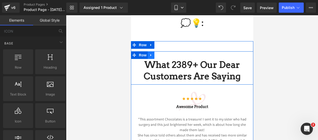
click at [150, 56] on icon at bounding box center [151, 55] width 4 height 4
click at [162, 55] on icon at bounding box center [164, 56] width 4 height 4
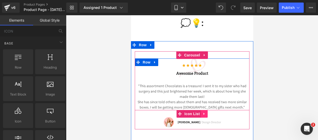
click at [201, 111] on link at bounding box center [204, 114] width 7 height 8
click at [204, 112] on link at bounding box center [207, 114] width 7 height 8
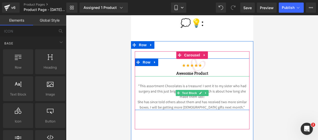
click at [230, 106] on p "She has since told others about them and has received two more similar boxes. I…" at bounding box center [192, 105] width 115 height 11
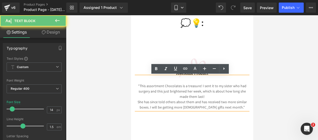
click at [231, 106] on p "She has since told others about them and has received two more similar boxes. I…" at bounding box center [192, 105] width 115 height 11
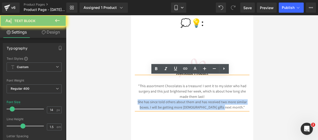
click at [231, 106] on p "She has since told others about them and has received two more similar boxes. I…" at bounding box center [192, 105] width 115 height 11
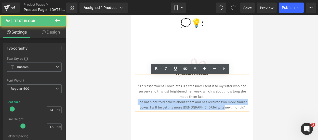
click at [231, 106] on p "She has since told others about them and has received two more similar boxes. I…" at bounding box center [192, 105] width 115 height 11
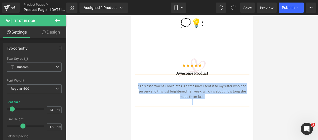
drag, startPoint x: 215, startPoint y: 101, endPoint x: 137, endPoint y: 85, distance: 79.0
click at [137, 85] on div ""This assortment Chocolates is a treasure! I sent it to my sister who had surge…" at bounding box center [192, 90] width 115 height 29
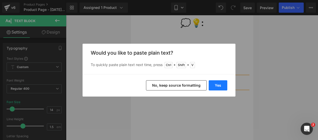
click at [215, 87] on button "Yes" at bounding box center [218, 86] width 19 height 10
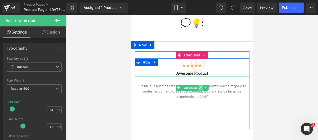
click at [199, 88] on icon at bounding box center [200, 87] width 3 height 3
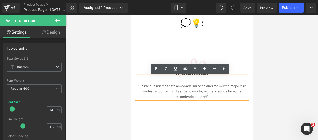
click at [135, 87] on p "“Desde que usamos esta almohada, mi bebé duerme mucho mejor y sin molestias por…" at bounding box center [192, 92] width 115 height 16
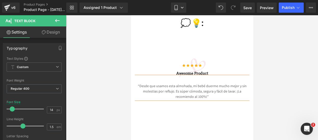
click at [193, 80] on div "“Desde que usamos esta almohada, mi bebé duerme mucho mejor y sin molestias por…" at bounding box center [192, 87] width 115 height 23
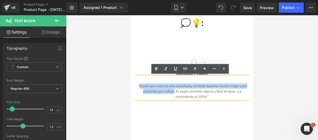
drag, startPoint x: 139, startPoint y: 84, endPoint x: 163, endPoint y: 90, distance: 25.0
click at [163, 90] on p "“Desde que usamos esta almohada, mi bebé duerme mucho mejor y sin molestias por…" at bounding box center [192, 92] width 115 height 16
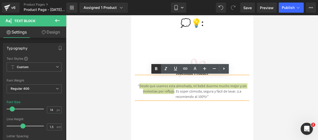
click at [155, 70] on icon at bounding box center [156, 68] width 2 height 3
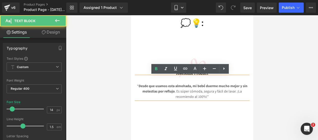
click at [235, 92] on p "“ Desde que usamos esta almohada, mi bebé duerme mucho mejor y sin molestias po…" at bounding box center [192, 92] width 115 height 16
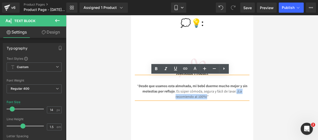
drag, startPoint x: 234, startPoint y: 92, endPoint x: 204, endPoint y: 94, distance: 29.9
click at [204, 94] on p "“ Desde que usamos esta almohada, mi bebé duerme mucho mejor y sin molestias po…" at bounding box center [192, 92] width 115 height 16
click at [158, 68] on icon at bounding box center [156, 69] width 6 height 6
click at [131, 15] on div at bounding box center [131, 15] width 0 height 0
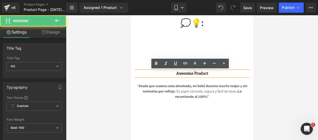
click at [232, 73] on h3 "Awesome Product" at bounding box center [192, 73] width 115 height 5
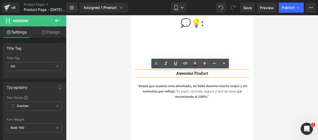
drag, startPoint x: 232, startPoint y: 73, endPoint x: 66, endPoint y: 71, distance: 166.1
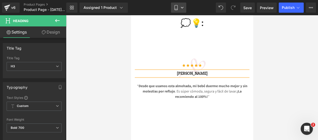
click at [180, 9] on link "Mobile" at bounding box center [178, 8] width 15 height 10
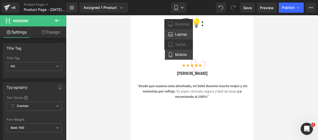
drag, startPoint x: 176, startPoint y: 35, endPoint x: 173, endPoint y: 51, distance: 16.8
click at [176, 35] on span "Laptop" at bounding box center [181, 34] width 12 height 5
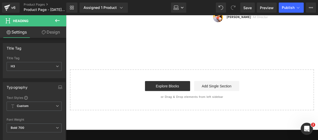
scroll to position [1253, 0]
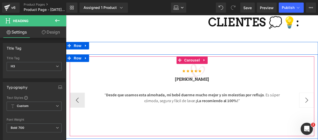
click at [308, 97] on button "›" at bounding box center [310, 101] width 15 height 15
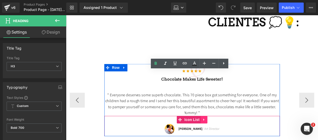
click at [205, 120] on icon at bounding box center [207, 122] width 4 height 4
click at [208, 120] on icon at bounding box center [210, 122] width 4 height 4
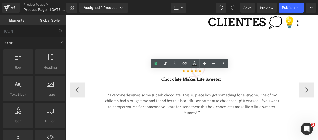
click at [66, 15] on div at bounding box center [66, 15] width 0 height 0
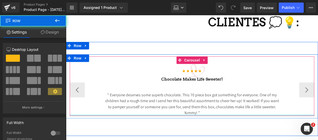
click at [203, 110] on p "" Everyone deserves some superb chocolate. This 70 piece box got something for …" at bounding box center [194, 106] width 178 height 24
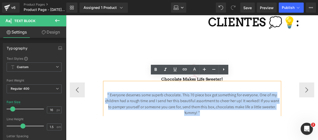
drag, startPoint x: 201, startPoint y: 108, endPoint x: 84, endPoint y: 87, distance: 119.3
click at [84, 87] on div "Icon Icon Icon Icon Icon Icon List Hoz Chocolate makes Life sweeter! Heading " …" at bounding box center [194, 91] width 248 height 53
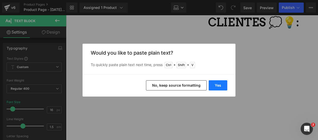
click at [215, 87] on button "Yes" at bounding box center [218, 86] width 19 height 10
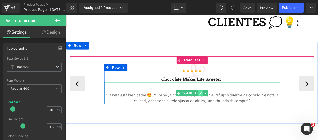
click at [202, 92] on link at bounding box center [202, 95] width 5 height 6
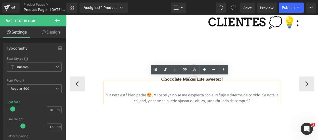
click at [152, 94] on p "“La neta está bien padre 😍. Mi bebé ya no se me despierta con el reflujo y duer…" at bounding box center [194, 100] width 178 height 12
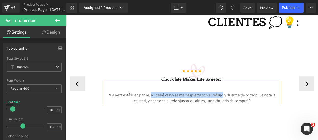
drag, startPoint x: 151, startPoint y: 89, endPoint x: 223, endPoint y: 89, distance: 71.3
click at [223, 94] on p "“La neta está bien padre. Mi bebé ya no se me despierta con el reflujo y duerme…" at bounding box center [194, 100] width 178 height 12
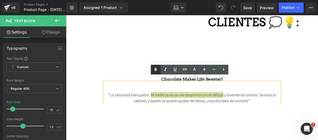
click at [157, 69] on icon at bounding box center [156, 70] width 6 height 6
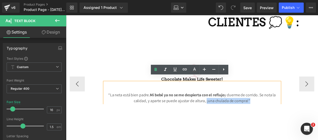
drag, startPoint x: 207, startPoint y: 97, endPoint x: 249, endPoint y: 98, distance: 42.6
click at [249, 98] on p "“La neta está bien padre. Mi bebé ya no se me despierta con el reflujo y duerme…" at bounding box center [194, 100] width 178 height 12
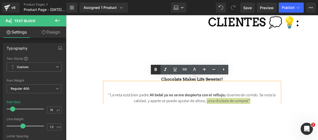
click at [158, 69] on icon at bounding box center [156, 70] width 6 height 6
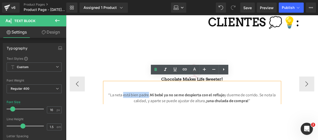
drag, startPoint x: 121, startPoint y: 91, endPoint x: 147, endPoint y: 91, distance: 25.2
click at [147, 94] on p "“La neta está bien padre. Mi bebé ya no se me despierta con el reflujo y duerme…" at bounding box center [194, 100] width 178 height 12
click at [148, 94] on p "“La neta está bien padre. Mi bebé ya no se me despierta con el reflujo y duerme…" at bounding box center [194, 100] width 178 height 12
drag, startPoint x: 148, startPoint y: 91, endPoint x: 108, endPoint y: 92, distance: 39.8
click at [108, 94] on p "“La neta está bien padre. Mi bebé ya no se me despierta con el reflujo y duerme…" at bounding box center [194, 100] width 178 height 12
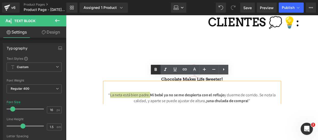
click at [153, 71] on icon at bounding box center [156, 70] width 6 height 6
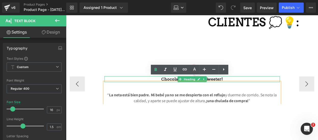
click at [244, 77] on h3 "Chocolate makes Life sweeter!" at bounding box center [194, 80] width 178 height 6
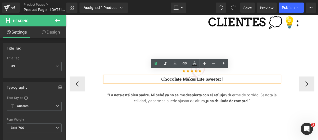
drag, startPoint x: 243, startPoint y: 74, endPoint x: 121, endPoint y: 68, distance: 122.2
click at [121, 68] on div "Icon Icon Icon Icon Icon Icon List Hoz Chocolate makes Life sweeter! Heading “ …" at bounding box center [194, 85] width 178 height 41
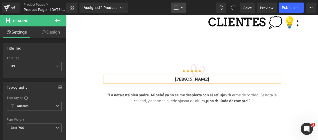
drag, startPoint x: 184, startPoint y: 9, endPoint x: 118, endPoint y: 3, distance: 66.3
click at [184, 9] on link "Laptop" at bounding box center [178, 8] width 15 height 10
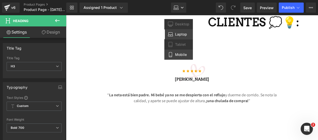
drag, startPoint x: 112, startPoint y: 39, endPoint x: 177, endPoint y: 54, distance: 65.9
click at [177, 54] on span "Mobile" at bounding box center [181, 54] width 12 height 5
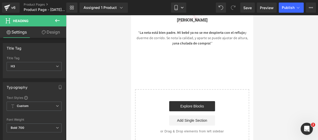
scroll to position [1427, 0]
click at [57, 21] on icon at bounding box center [57, 20] width 5 height 3
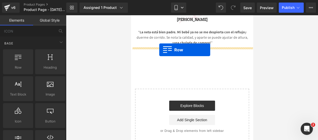
drag, startPoint x: 141, startPoint y: 83, endPoint x: 159, endPoint y: 50, distance: 37.5
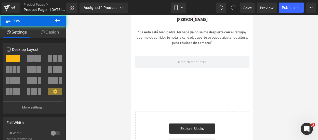
click at [56, 22] on icon at bounding box center [57, 21] width 6 height 6
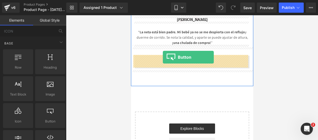
drag, startPoint x: 171, startPoint y: 130, endPoint x: 163, endPoint y: 58, distance: 73.1
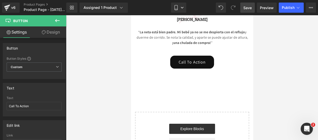
click at [249, 7] on span "Save" at bounding box center [247, 7] width 8 height 5
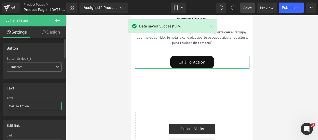
click at [37, 106] on input "Call To Action" at bounding box center [34, 106] width 55 height 8
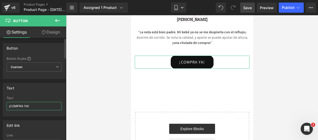
paste input "🤩🔥"
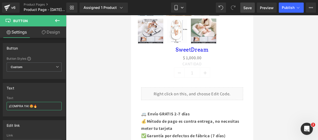
scroll to position [285, 0]
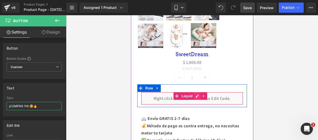
click at [194, 95] on div "Liquid" at bounding box center [192, 98] width 102 height 13
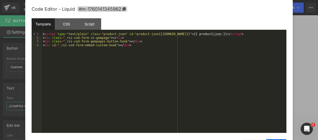
click at [126, 12] on span "#m-1760141345962" at bounding box center [102, 8] width 50 height 5
type input "¡COMPRA YA! 🤩🔥"
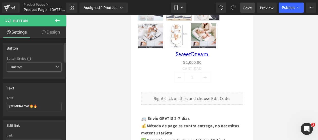
scroll to position [22, 0]
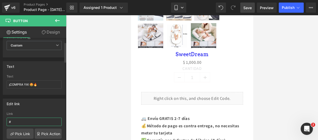
click at [38, 122] on input "#" at bounding box center [34, 122] width 55 height 8
paste input "#m-1760141345962"
click at [13, 122] on input "##m-1760141345962" at bounding box center [34, 122] width 55 height 8
type input "#m-1760141345962"
drag, startPoint x: 56, startPoint y: 20, endPoint x: 68, endPoint y: 13, distance: 13.4
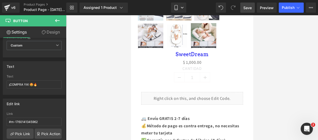
click at [56, 20] on icon at bounding box center [57, 21] width 6 height 6
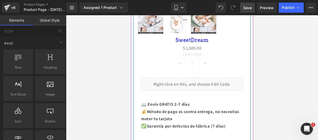
scroll to position [300, 0]
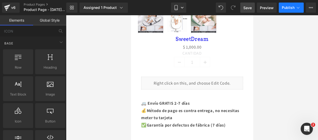
click at [291, 7] on span "Publish" at bounding box center [288, 8] width 13 height 4
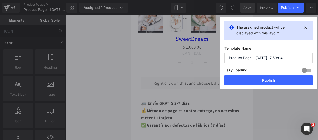
click at [290, 57] on input "Product Page - [DATE] 17:59:04" at bounding box center [268, 58] width 88 height 10
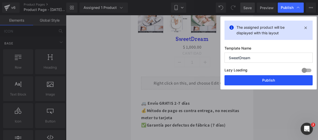
type input "SweetDream"
click at [270, 79] on button "Publish" at bounding box center [268, 80] width 88 height 10
